Goal: Task Accomplishment & Management: Use online tool/utility

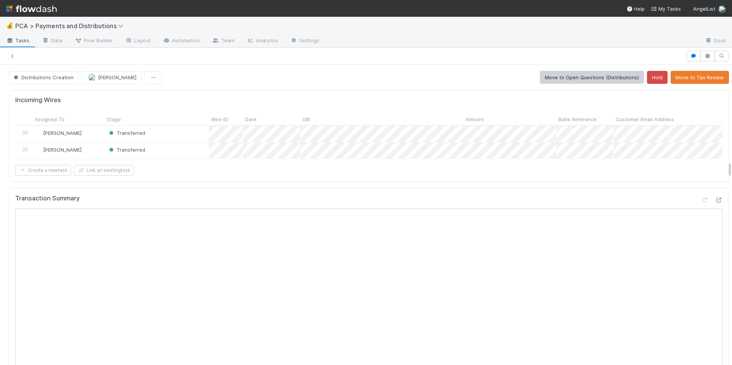
scroll to position [1696, 0]
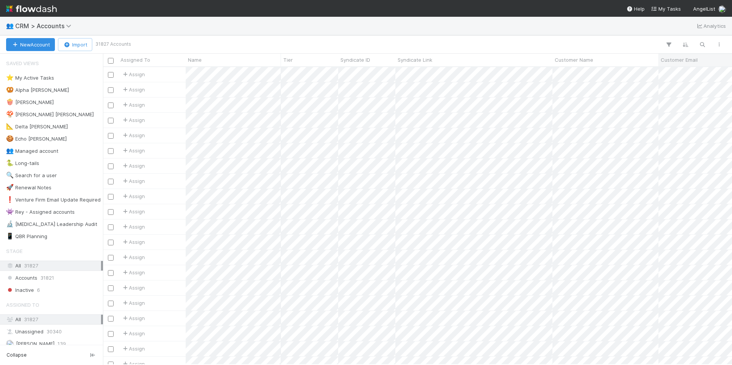
scroll to position [292, 623]
click at [702, 42] on icon "button" at bounding box center [703, 44] width 8 height 7
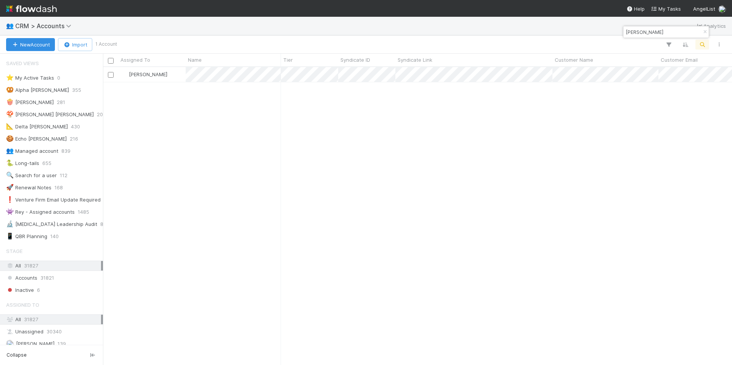
type input "Andres Perez Soderi"
click at [215, 162] on div "Jun Yoon 86" at bounding box center [417, 215] width 629 height 297
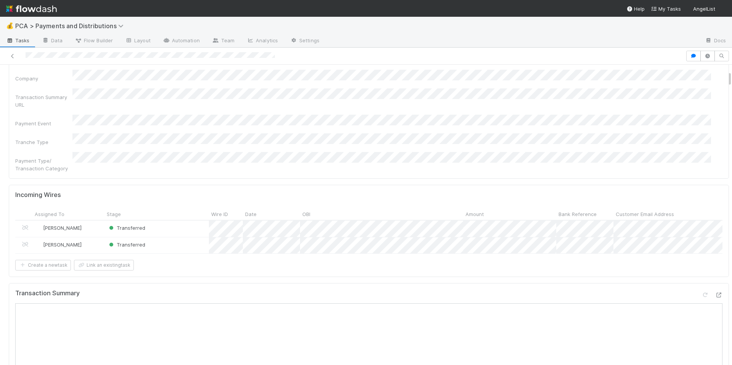
scroll to position [364, 0]
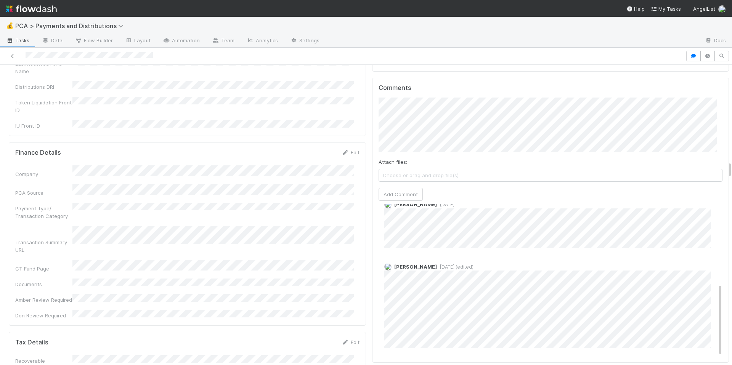
scroll to position [168, 0]
click at [321, 165] on div "Company PCA Source Payment Type/ Transaction Category Transaction Summary URL C…" at bounding box center [187, 242] width 344 height 154
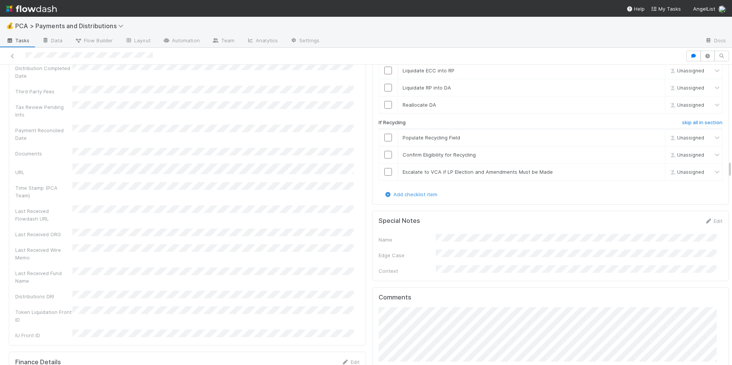
scroll to position [1664, 0]
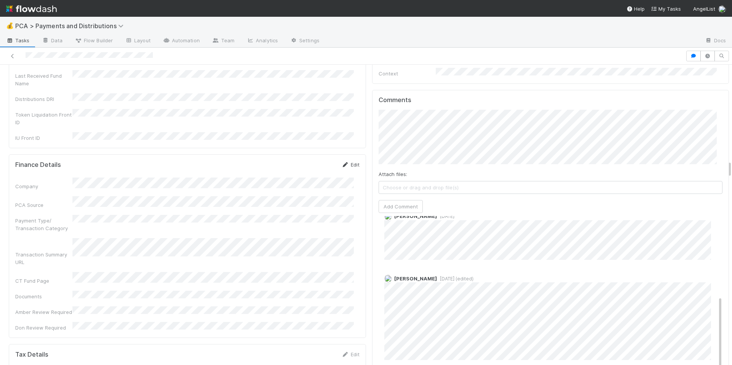
click at [350, 162] on link "Edit" at bounding box center [351, 165] width 18 height 6
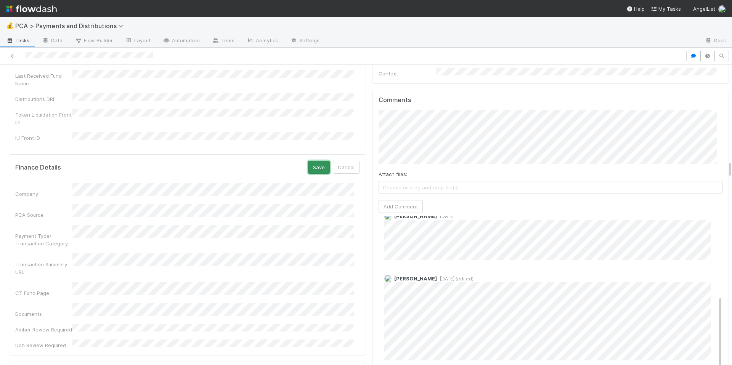
click at [308, 161] on button "Save" at bounding box center [319, 167] width 22 height 13
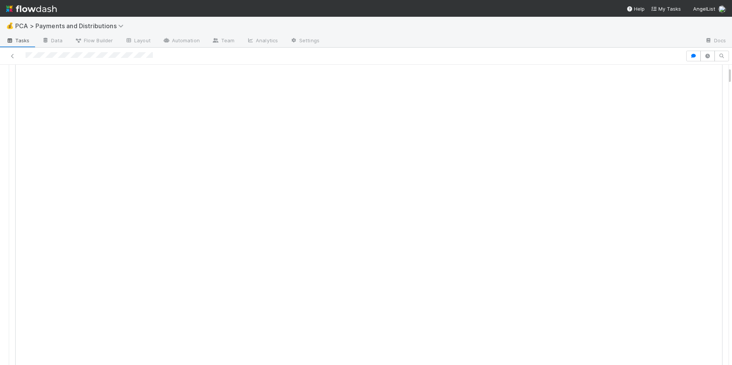
scroll to position [39, 0]
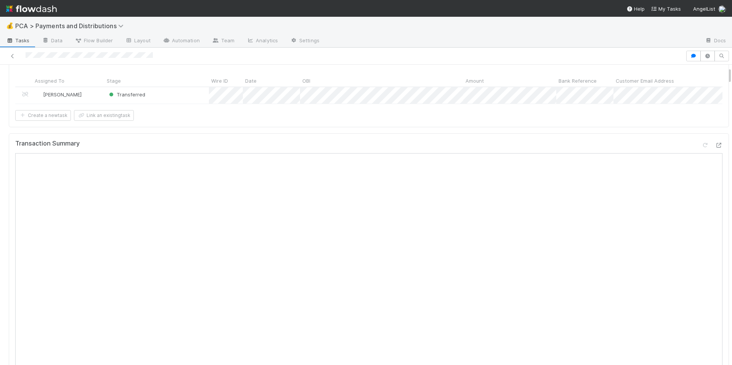
click at [517, 127] on div "Incoming Wires Assigned To Stage Wire ID Date OBI Amount Bank Reference Custome…" at bounding box center [369, 89] width 720 height 76
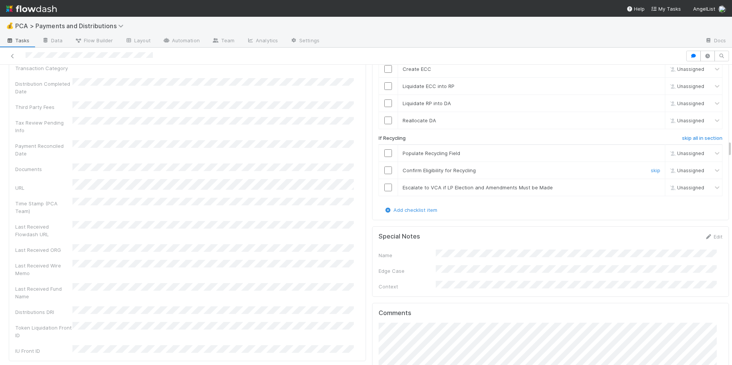
scroll to position [1558, 0]
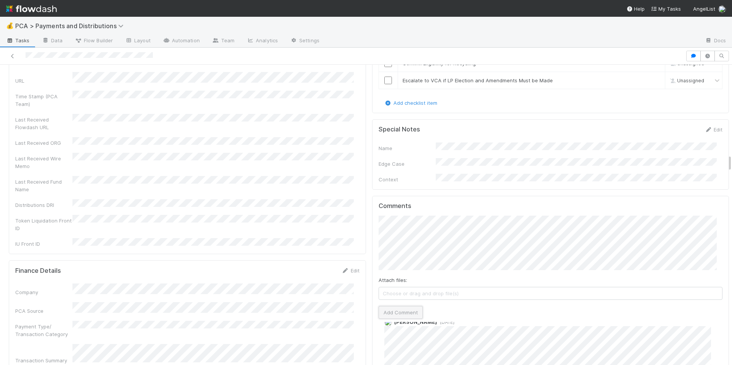
click at [388, 306] on button "Add Comment" at bounding box center [401, 312] width 44 height 13
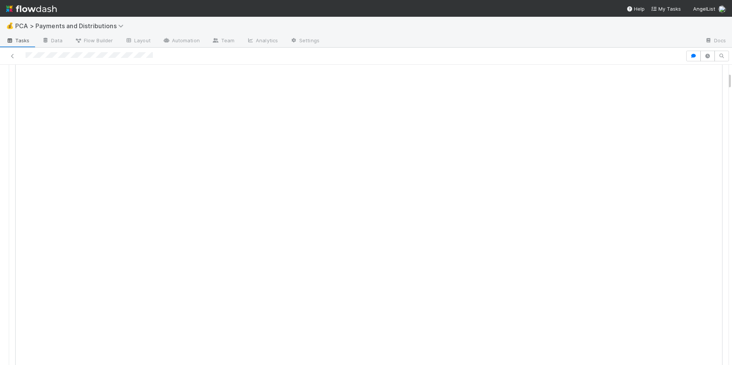
scroll to position [0, 0]
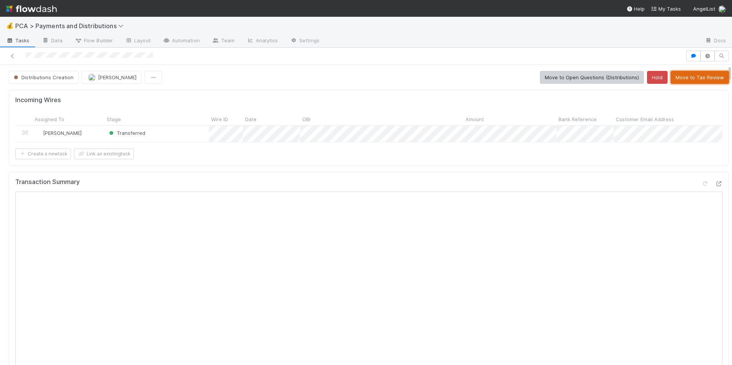
click at [689, 77] on button "Move to Tax Review" at bounding box center [700, 77] width 58 height 13
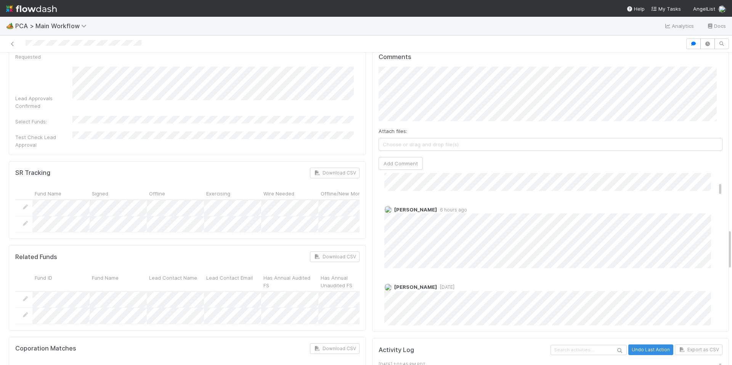
scroll to position [249, 0]
click at [489, 266] on div "Berkley Cade 1 day ago" at bounding box center [554, 304] width 350 height 76
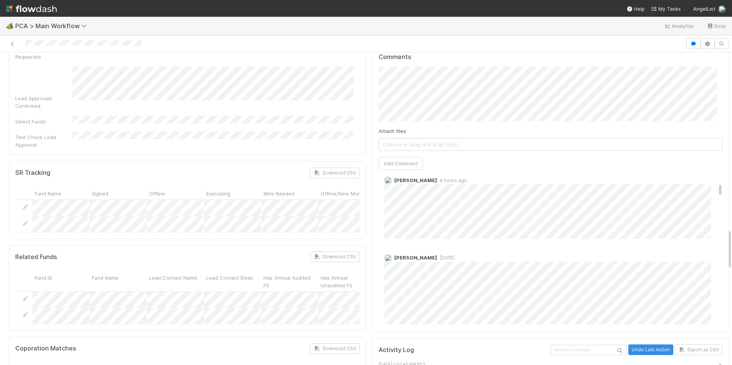
scroll to position [270, 0]
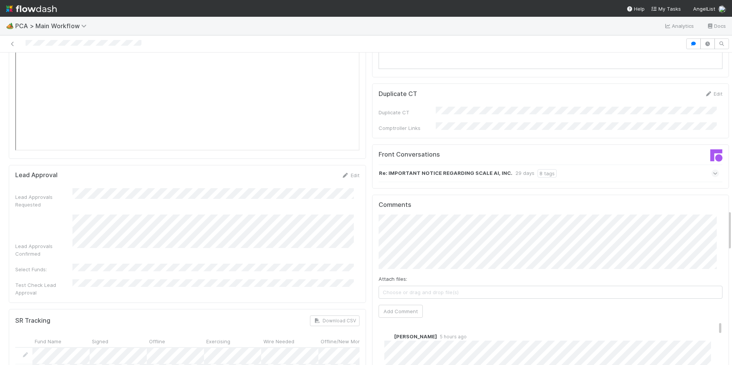
scroll to position [1210, 0]
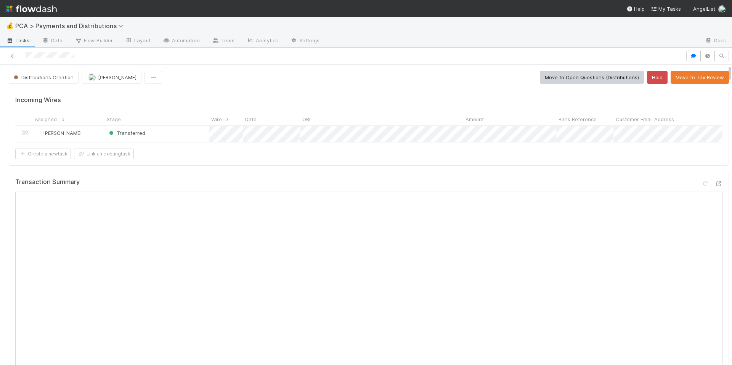
click at [464, 165] on div "Incoming Wires Assigned To Stage Wire ID Date OBI Amount Bank Reference Custome…" at bounding box center [369, 128] width 720 height 76
click at [107, 78] on span "[PERSON_NAME]" at bounding box center [117, 77] width 39 height 6
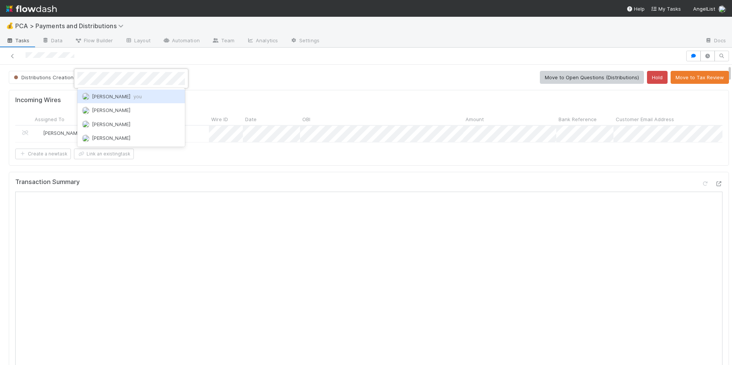
click at [129, 90] on div "Allison Donlevy you" at bounding box center [131, 97] width 108 height 14
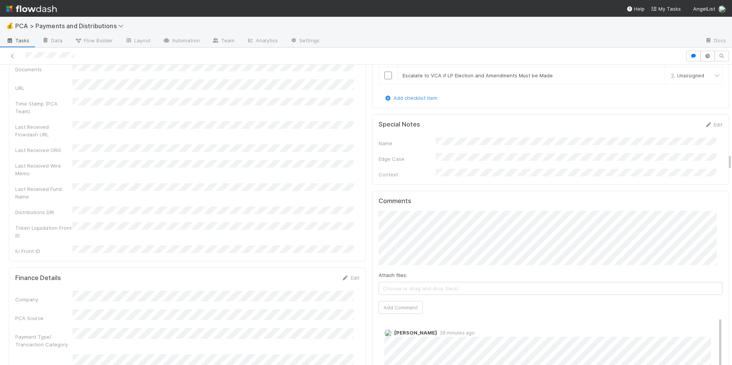
scroll to position [1557, 0]
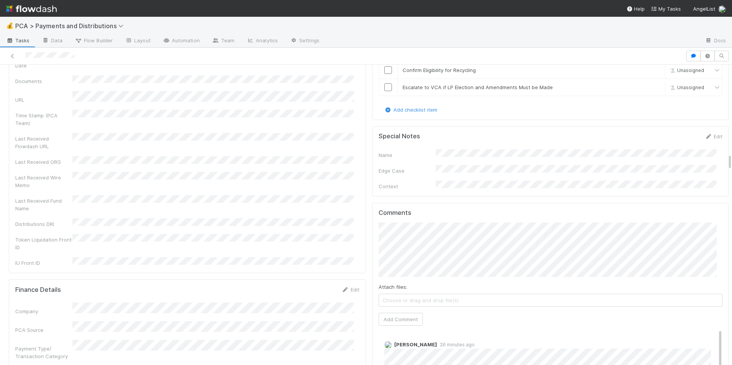
click at [407, 305] on div "Comments Attach files: Choose or drag and drop file(s) Add Comment Marvey Fuent…" at bounding box center [551, 345] width 344 height 273
click at [406, 306] on div "Comments Attach files: Choose or drag and drop file(s) Add Comment Marvey Fuent…" at bounding box center [551, 345] width 344 height 273
click at [406, 313] on button "Add Comment" at bounding box center [401, 319] width 44 height 13
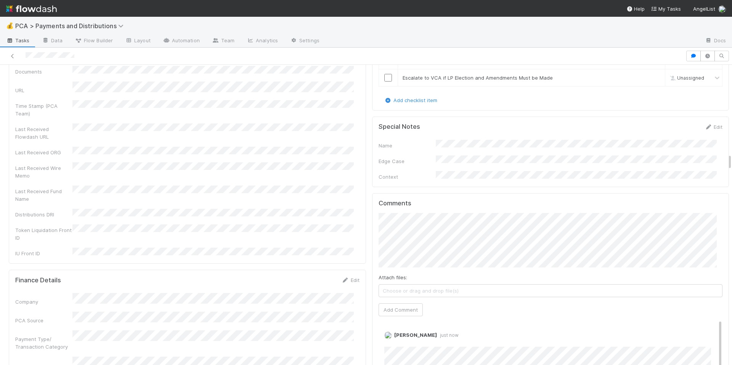
scroll to position [1609, 0]
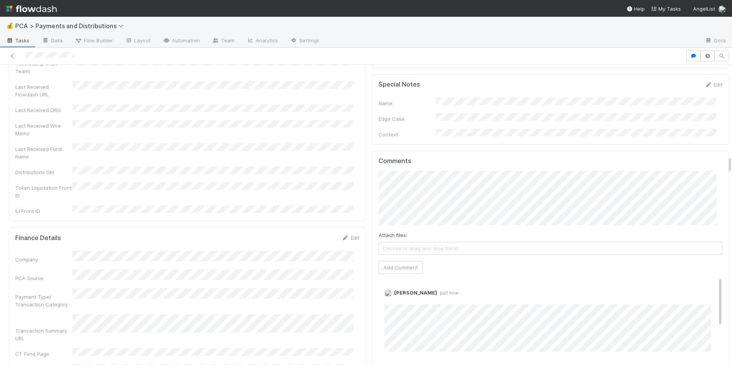
click at [305, 282] on div "Company PCA Source Payment Type/ Transaction Category Transaction Summary URL C…" at bounding box center [187, 328] width 344 height 154
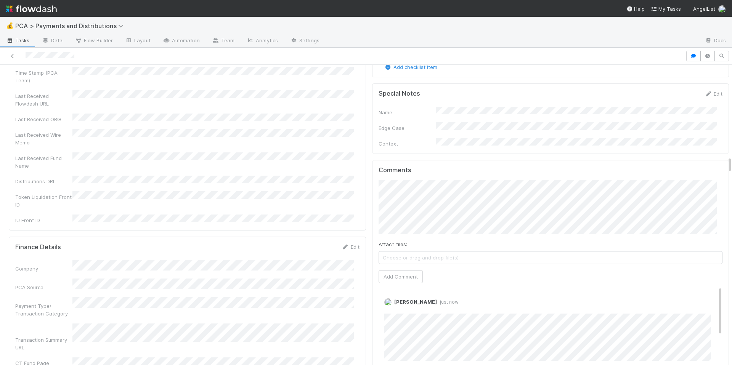
scroll to position [1596, 0]
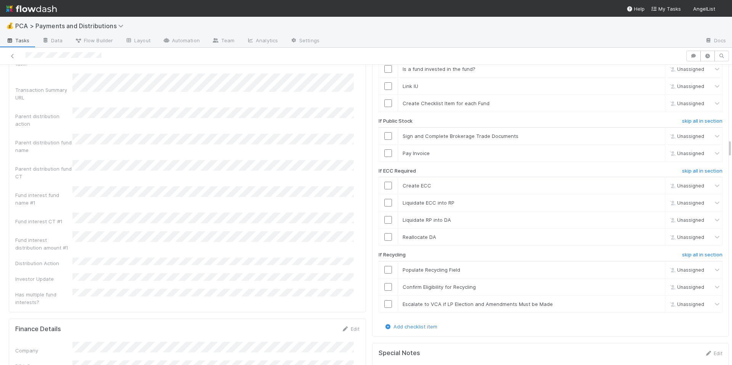
scroll to position [1449, 0]
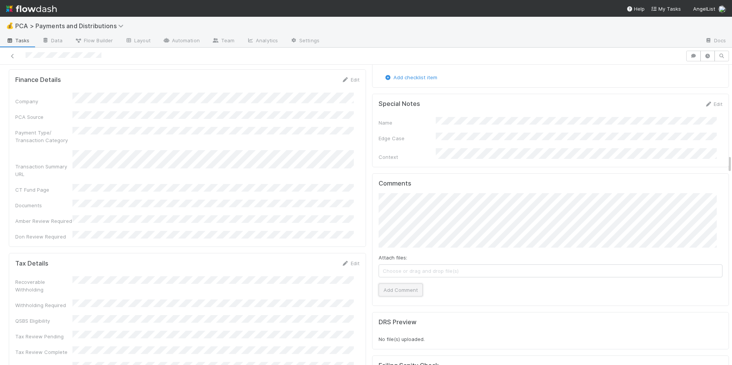
click at [396, 284] on button "Add Comment" at bounding box center [401, 290] width 44 height 13
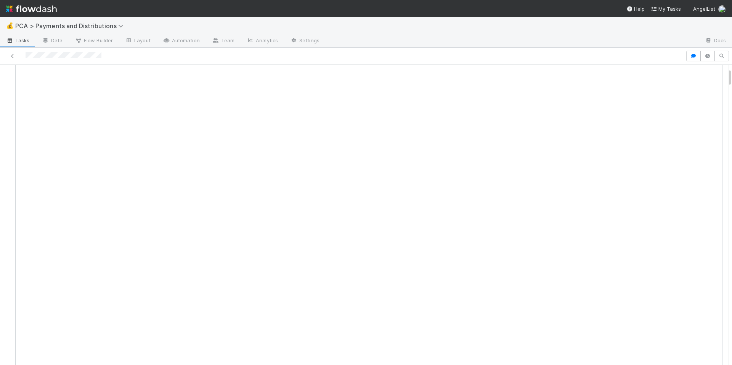
scroll to position [0, 0]
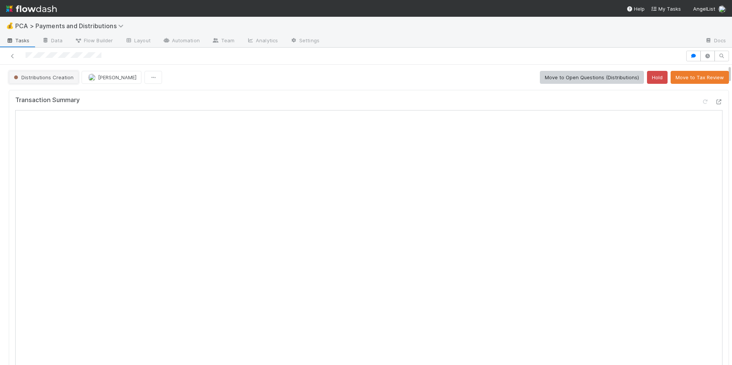
click at [47, 79] on span "Distributions Creation" at bounding box center [42, 77] width 61 height 6
click at [58, 105] on div "Archive" at bounding box center [60, 110] width 108 height 14
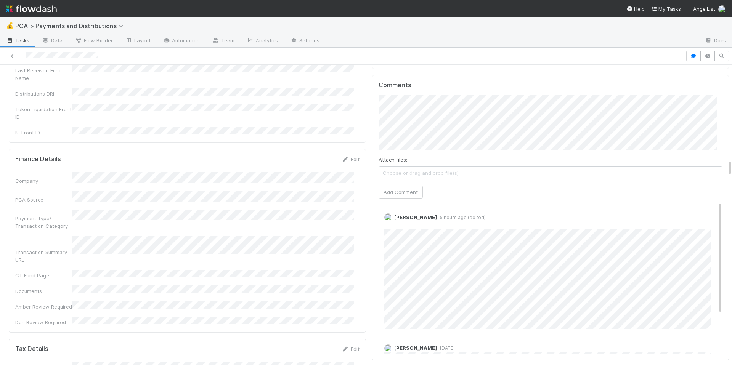
scroll to position [1705, 0]
click at [392, 218] on link "Edit" at bounding box center [394, 221] width 9 height 6
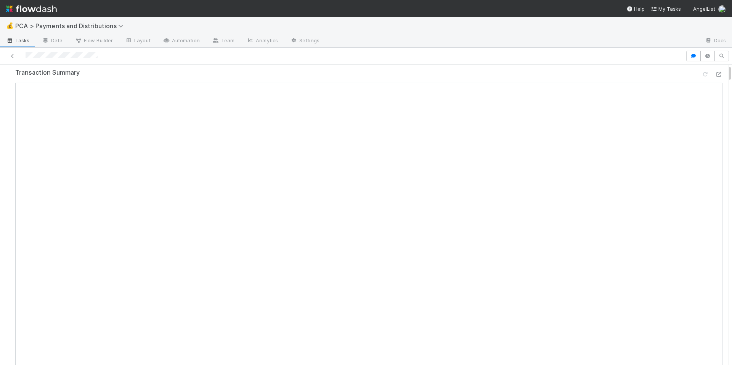
scroll to position [0, 0]
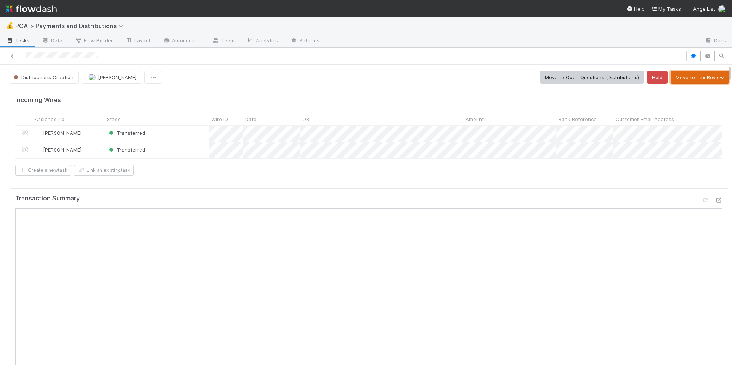
click at [693, 79] on button "Move to Tax Review" at bounding box center [700, 77] width 58 height 13
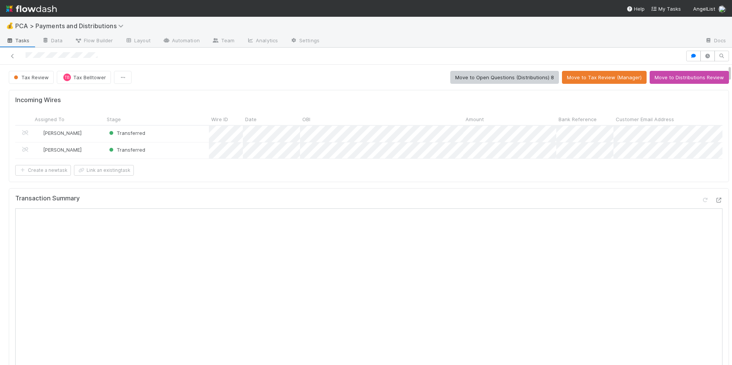
click at [53, 53] on div at bounding box center [343, 56] width 680 height 11
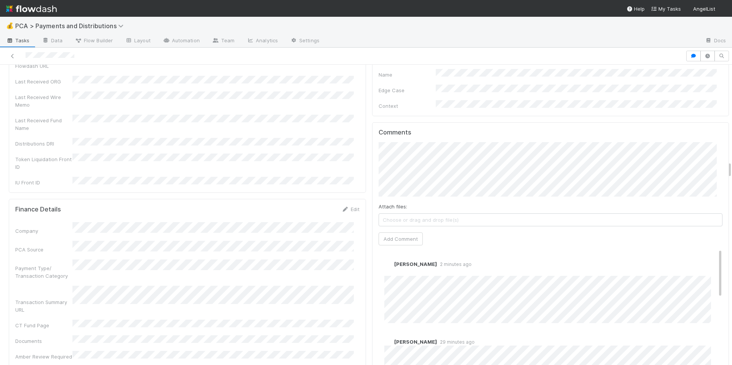
scroll to position [1696, 0]
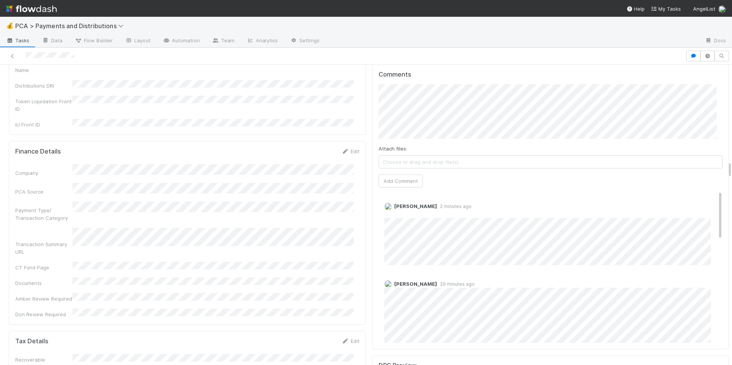
click at [323, 205] on div "Company PCA Source Payment Type/ Transaction Category Transaction Summary URL C…" at bounding box center [187, 241] width 344 height 154
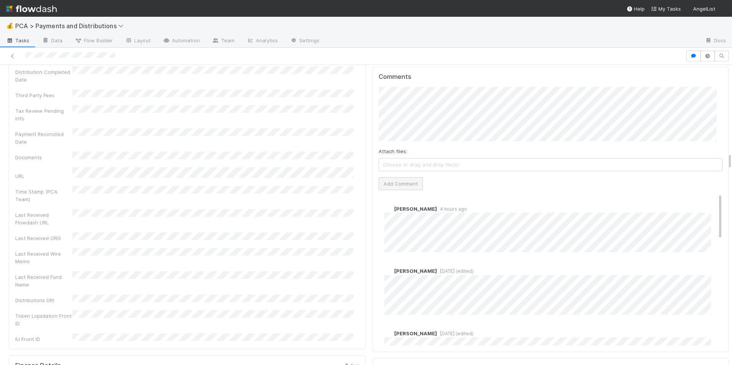
scroll to position [1510, 0]
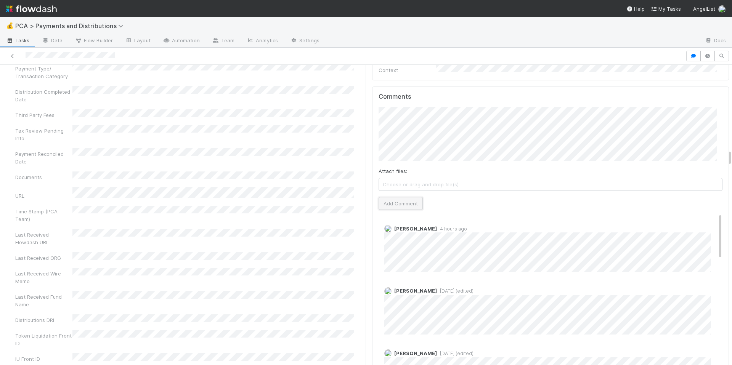
click at [399, 197] on button "Add Comment" at bounding box center [401, 203] width 44 height 13
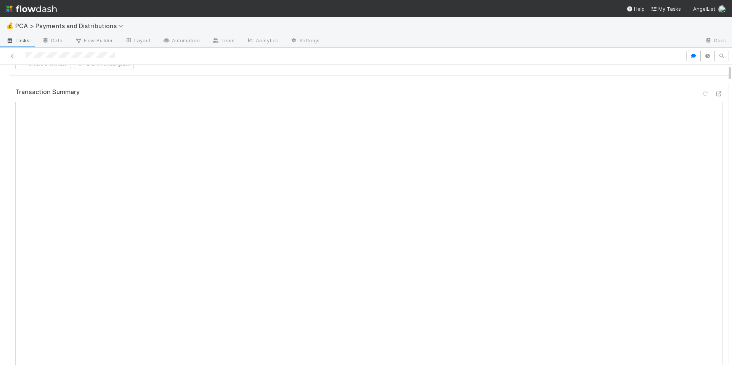
scroll to position [0, 0]
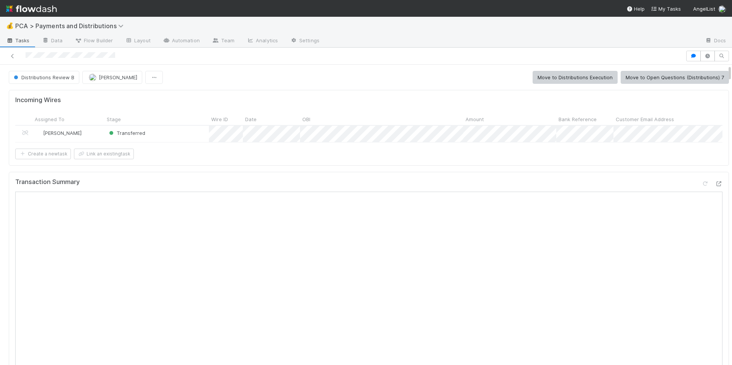
click at [87, 53] on div at bounding box center [343, 56] width 680 height 11
click at [51, 80] on span "Distributions Review B" at bounding box center [43, 77] width 62 height 6
click at [49, 112] on span "Distributions Execution" at bounding box center [42, 110] width 63 height 6
